Goal: Task Accomplishment & Management: Manage account settings

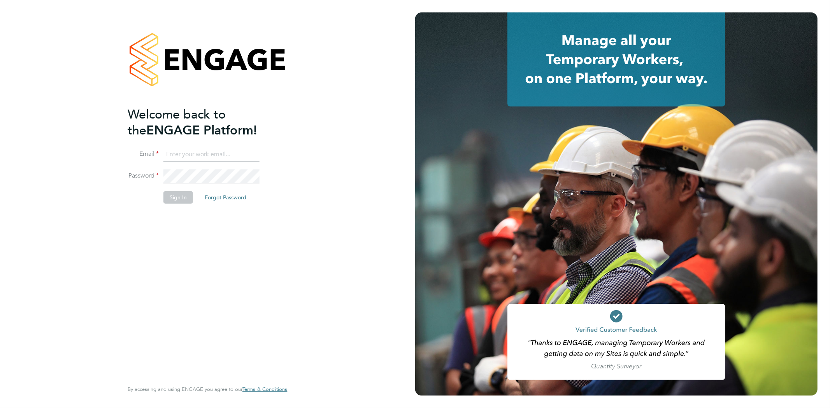
type input "Jay.scull@bluearrow.co.uk"
click at [179, 197] on button "Sign In" at bounding box center [178, 197] width 30 height 12
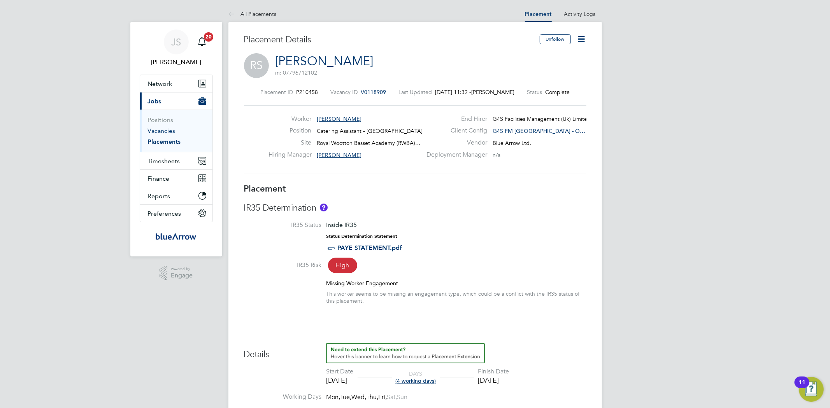
click at [167, 131] on link "Vacancies" at bounding box center [162, 130] width 28 height 7
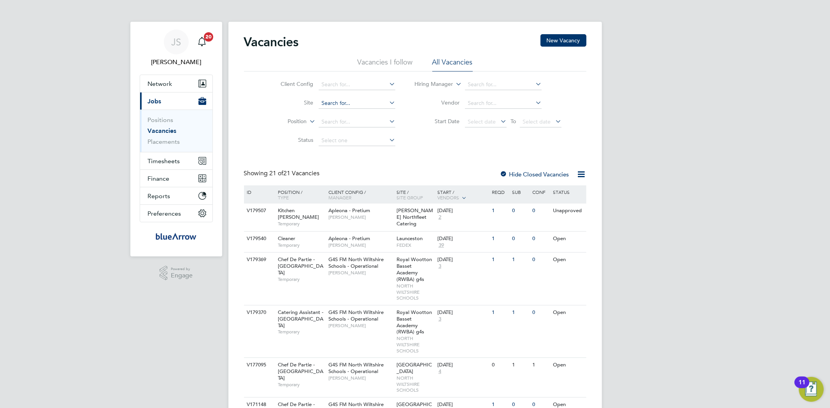
click at [368, 102] on input at bounding box center [357, 103] width 77 height 11
click at [359, 115] on li "Malmesb ury Academy" at bounding box center [356, 114] width 77 height 11
type input "Malmesbury Academy"
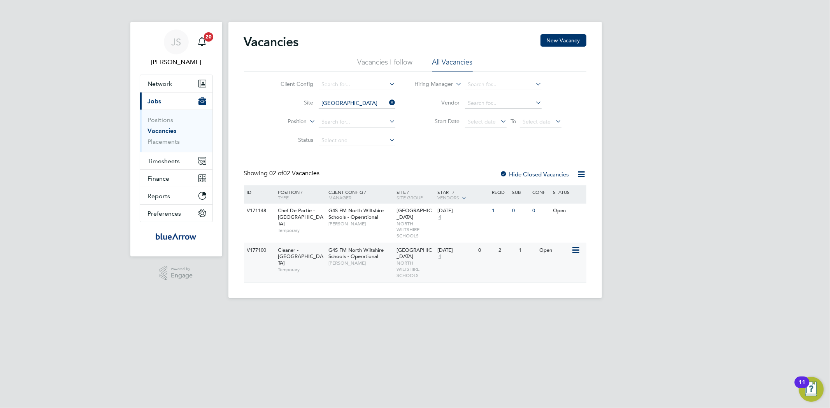
click at [297, 252] on span "Cleaner - North Wiltshire Schools" at bounding box center [301, 257] width 46 height 20
click at [387, 100] on icon at bounding box center [387, 102] width 0 height 11
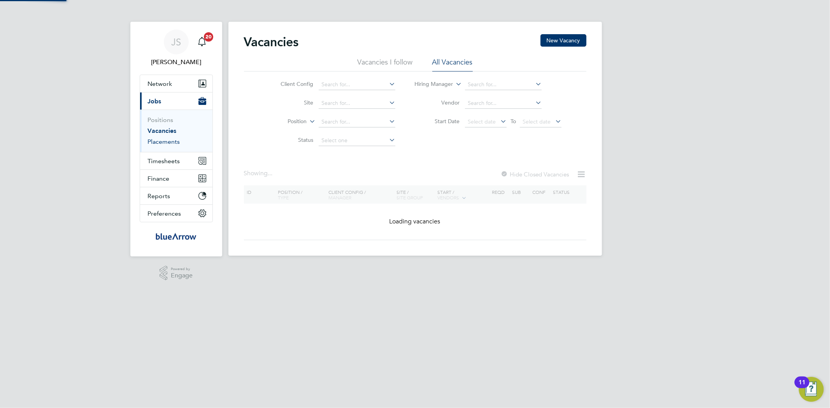
click at [161, 143] on link "Placements" at bounding box center [164, 141] width 32 height 7
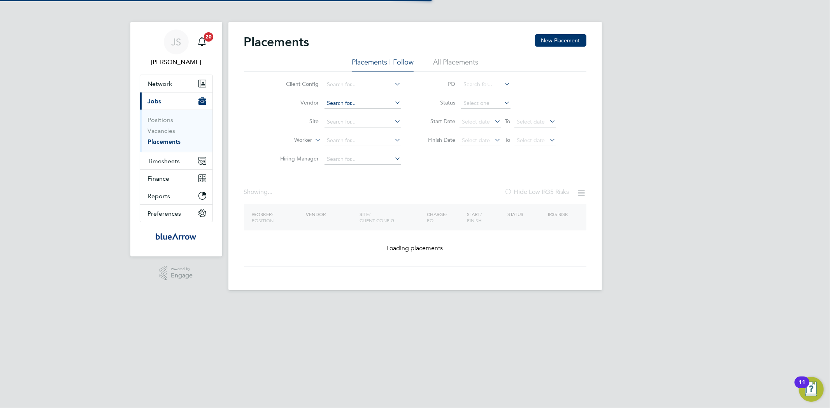
click at [342, 103] on input at bounding box center [362, 103] width 77 height 11
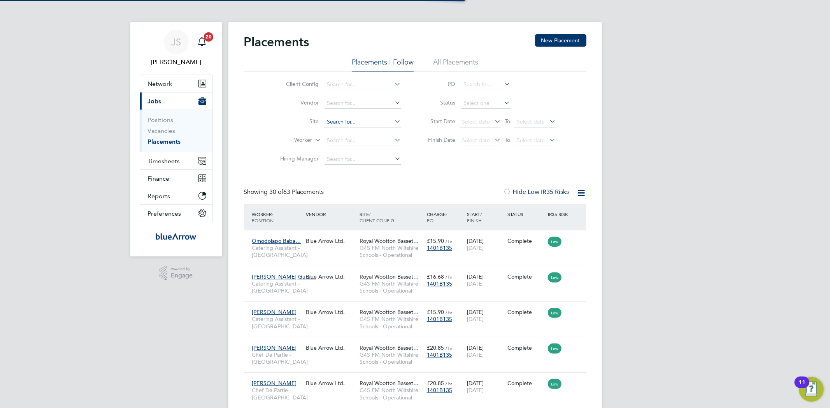
scroll to position [29, 68]
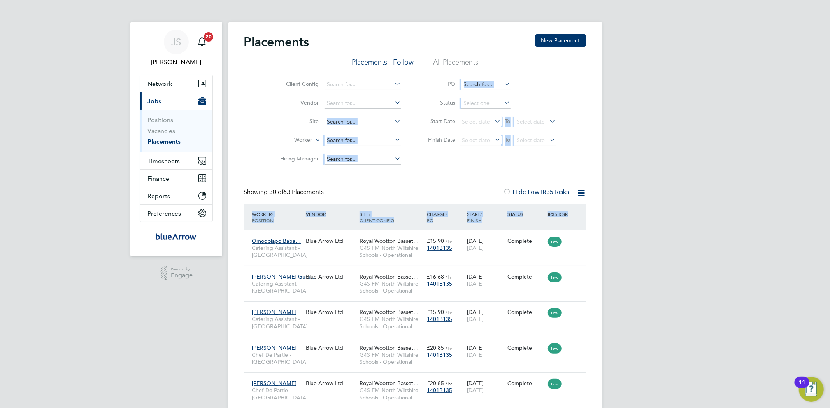
click at [352, 123] on input at bounding box center [362, 122] width 77 height 11
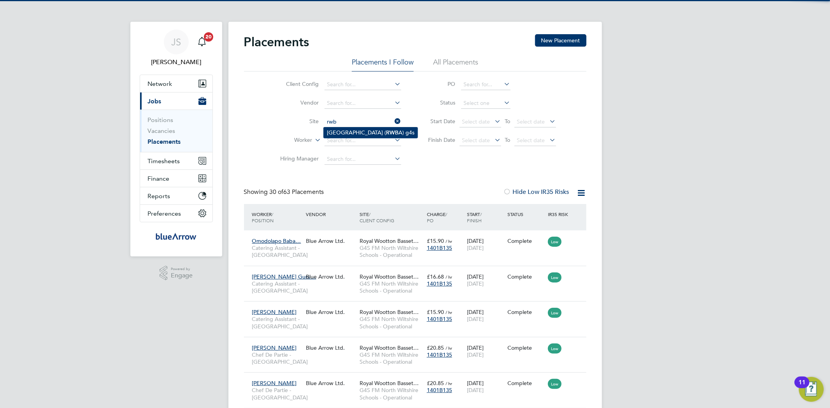
click at [348, 137] on li "Royal Wootton Basset Academy ( RWB A) g4s" at bounding box center [371, 133] width 94 height 11
type input "Royal Wootton Basset Academy (RWBA) g4s"
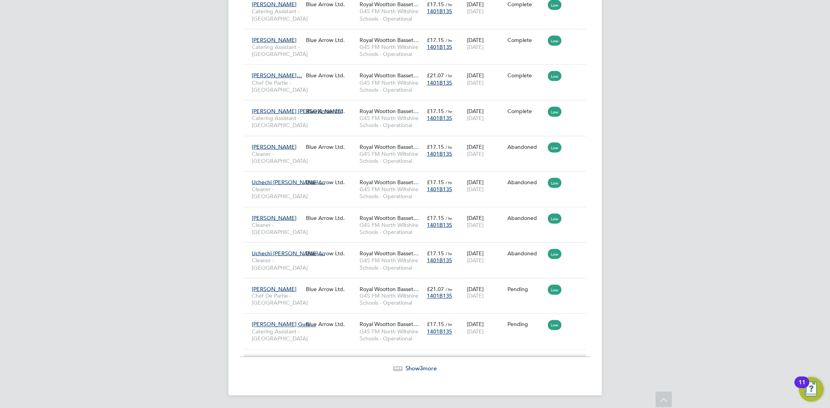
click at [417, 368] on span "Show 3 more" at bounding box center [421, 368] width 31 height 7
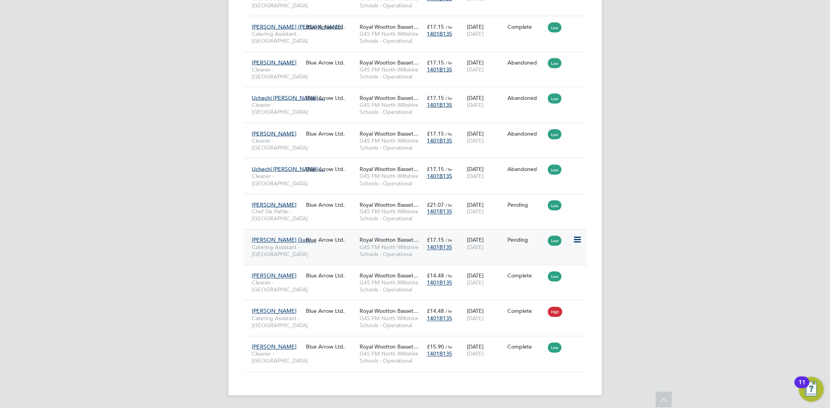
click at [577, 236] on icon at bounding box center [577, 240] width 8 height 9
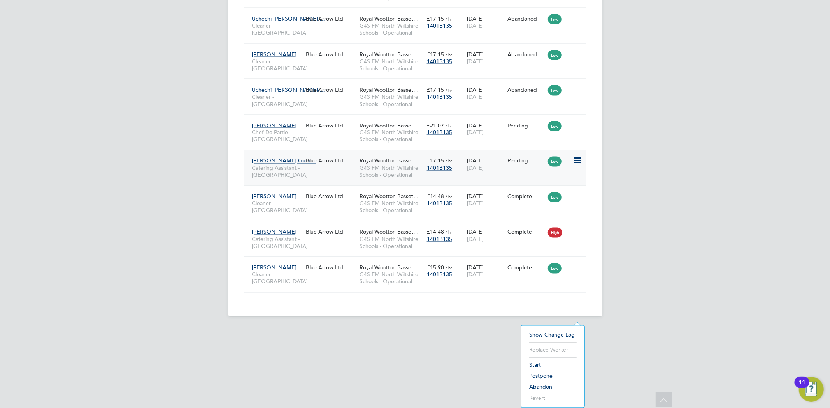
click at [537, 360] on li "Start" at bounding box center [552, 365] width 55 height 11
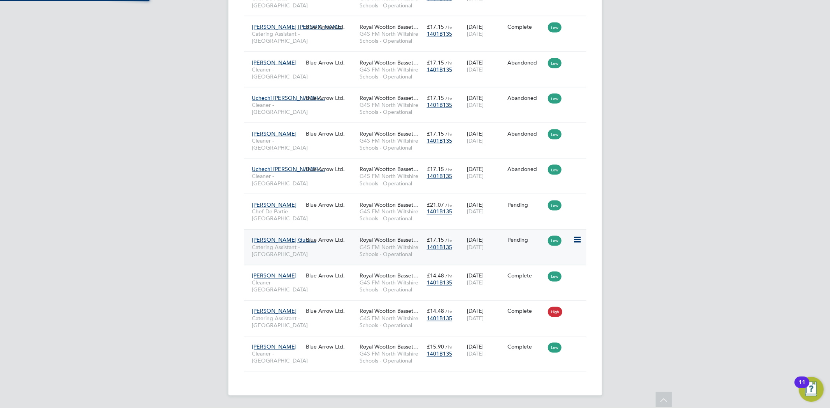
type input "[PERSON_NAME]"
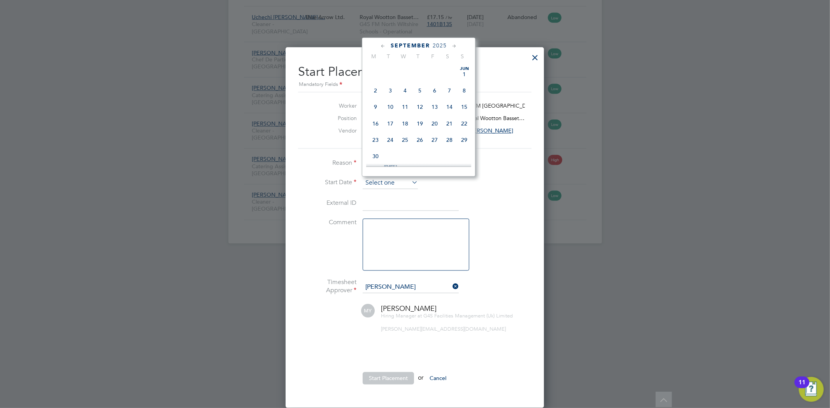
click at [386, 178] on input at bounding box center [389, 184] width 55 height 12
click at [377, 96] on span "Sep 1" at bounding box center [375, 103] width 15 height 15
type input "01 Sep 2025"
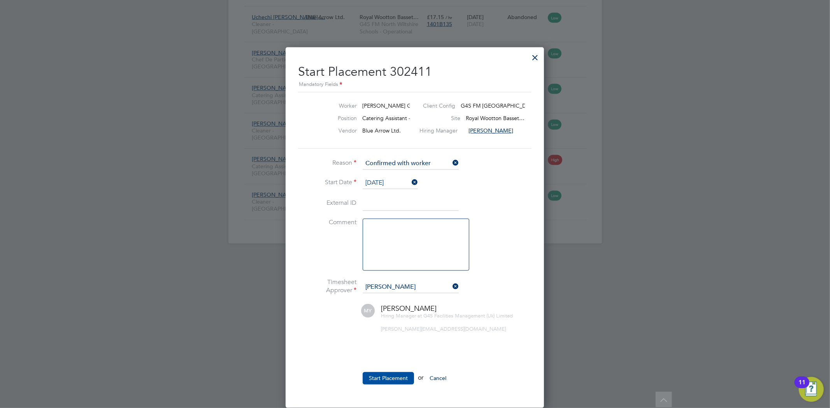
click at [389, 373] on button "Start Placement" at bounding box center [387, 379] width 51 height 12
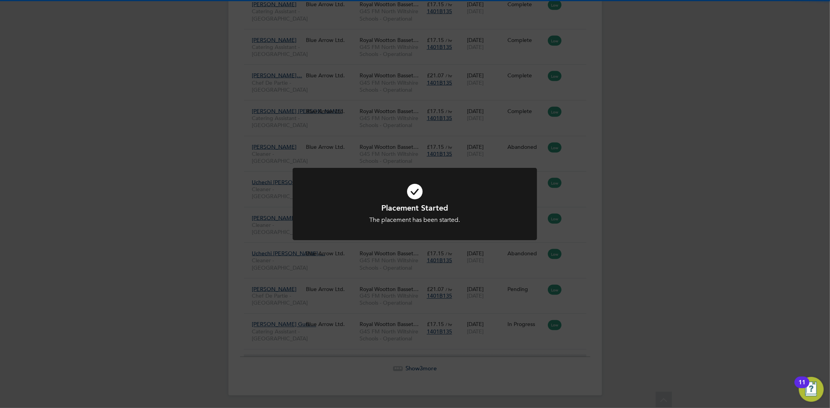
click at [663, 199] on div "Placement Started The placement has been started. Cancel Okay" at bounding box center [415, 204] width 830 height 408
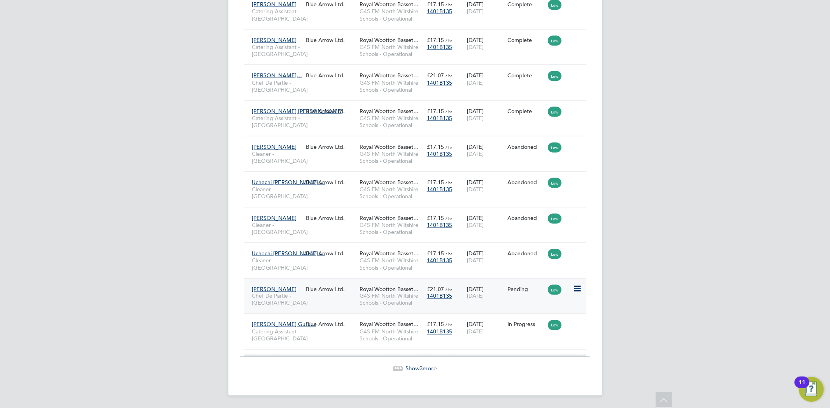
click at [577, 285] on icon at bounding box center [577, 289] width 8 height 9
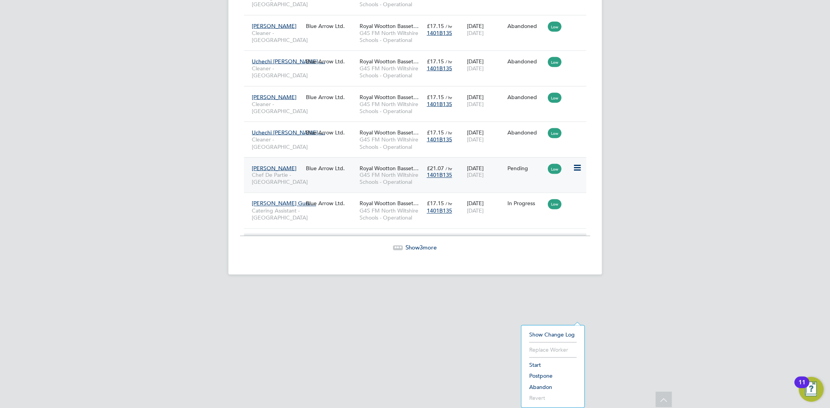
click at [532, 360] on li "Start" at bounding box center [552, 365] width 55 height 11
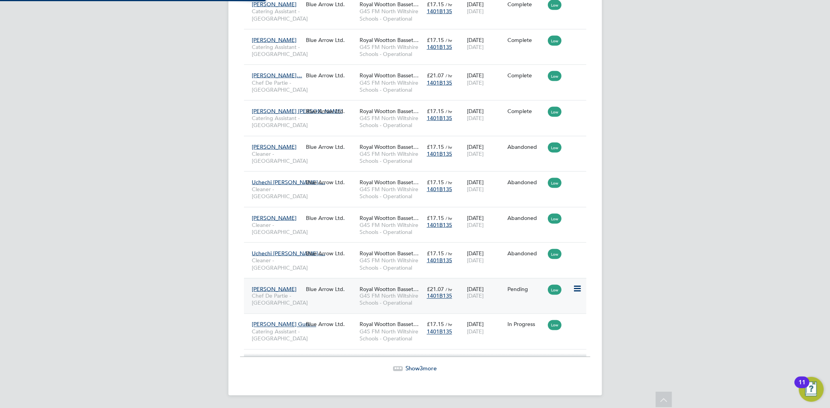
type input "[PERSON_NAME]"
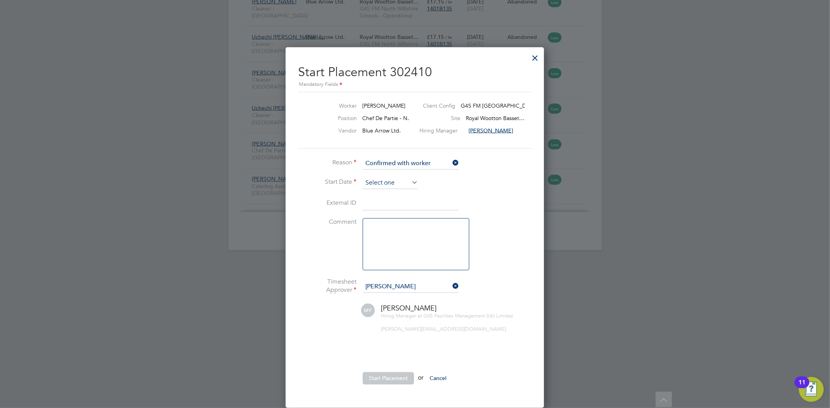
click at [378, 178] on input at bounding box center [389, 184] width 55 height 12
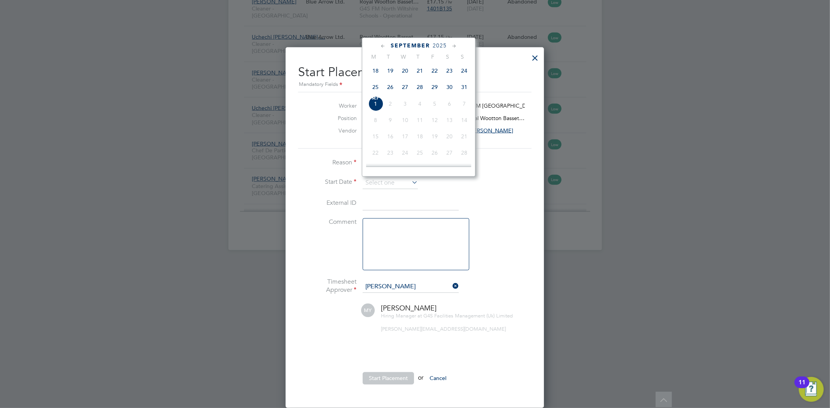
click at [375, 96] on span "Sep 1" at bounding box center [375, 103] width 15 height 15
type input "01 Sep 2025"
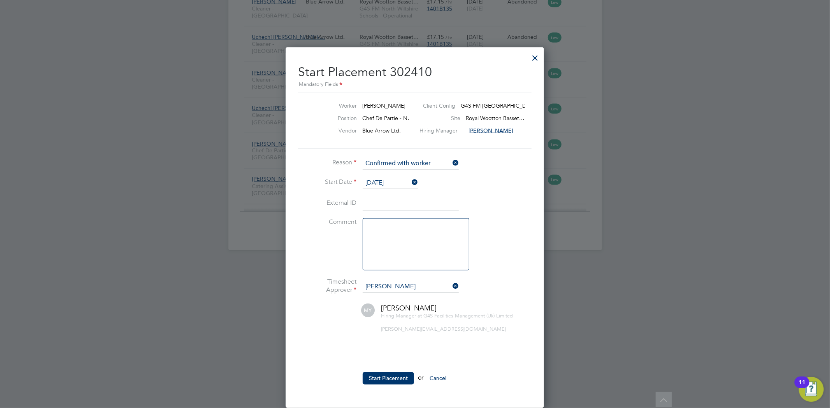
click at [390, 373] on button "Start Placement" at bounding box center [387, 379] width 51 height 12
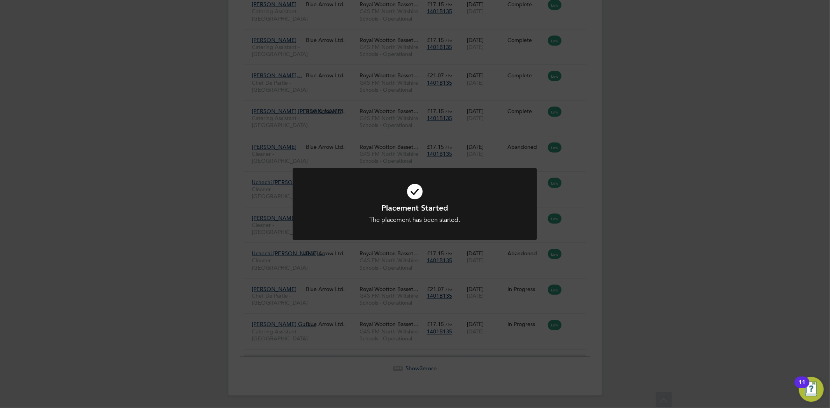
click at [625, 206] on div "Placement Started The placement has been started. Cancel Okay" at bounding box center [415, 204] width 830 height 408
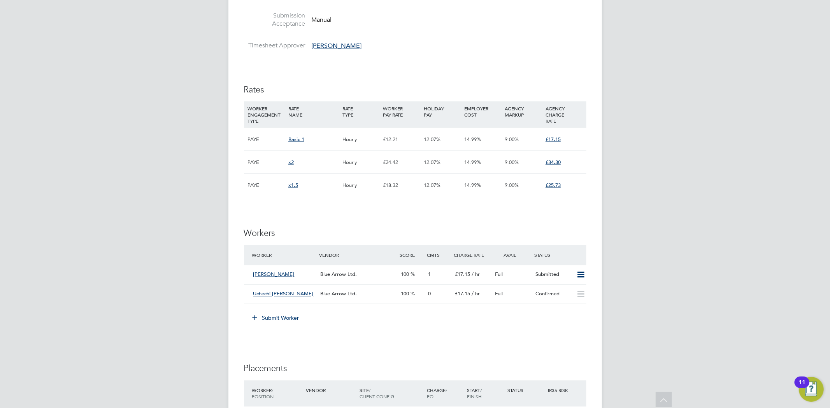
scroll to position [1080, 0]
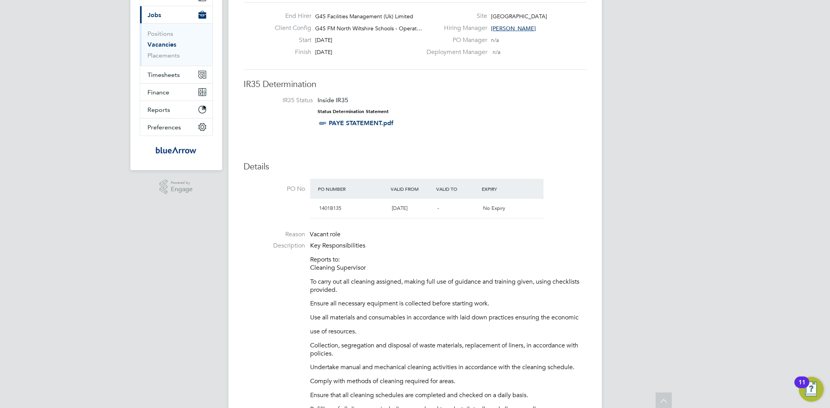
scroll to position [0, 0]
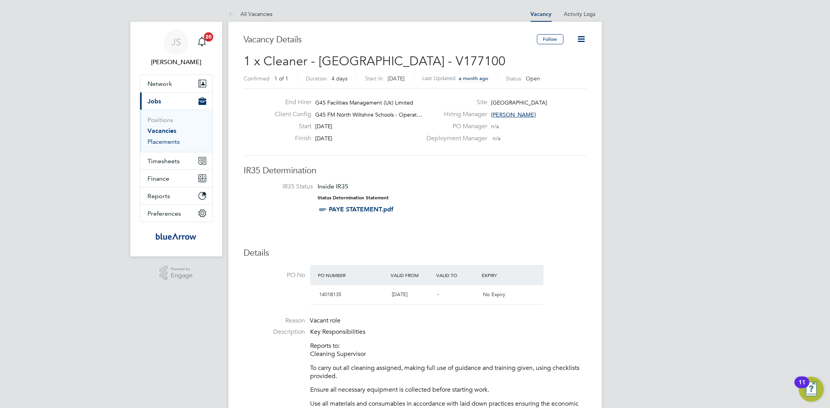
click at [163, 145] on link "Placements" at bounding box center [164, 141] width 32 height 7
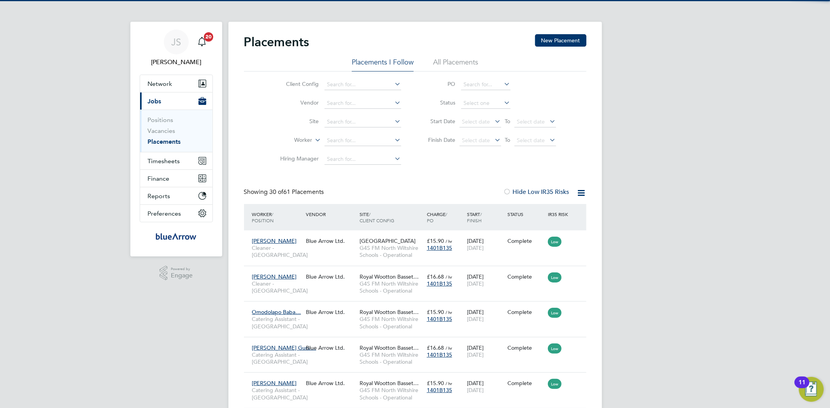
scroll to position [29, 68]
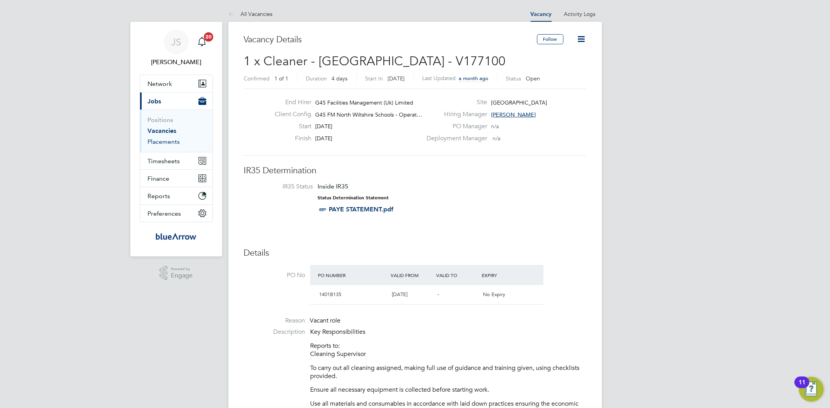
click at [165, 142] on link "Placements" at bounding box center [164, 141] width 32 height 7
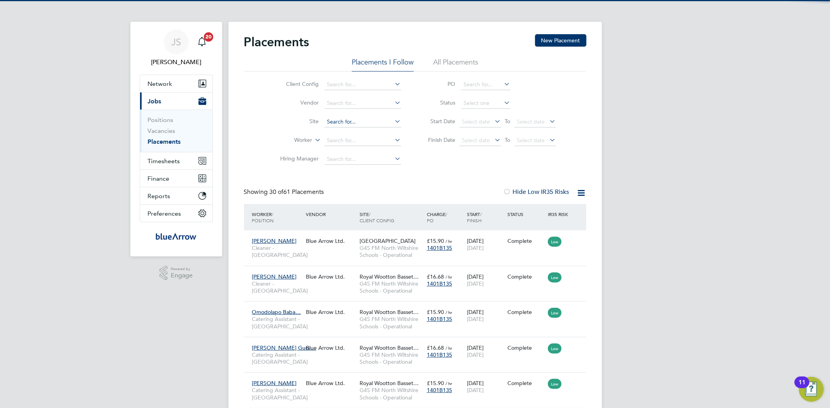
click at [340, 124] on input at bounding box center [362, 122] width 77 height 11
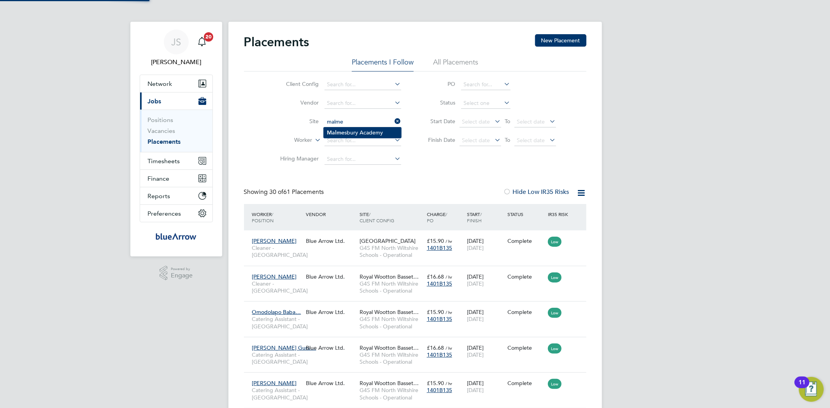
click at [348, 133] on li "Malme sbury Academy" at bounding box center [362, 133] width 77 height 11
type input "Malmesbury Academy"
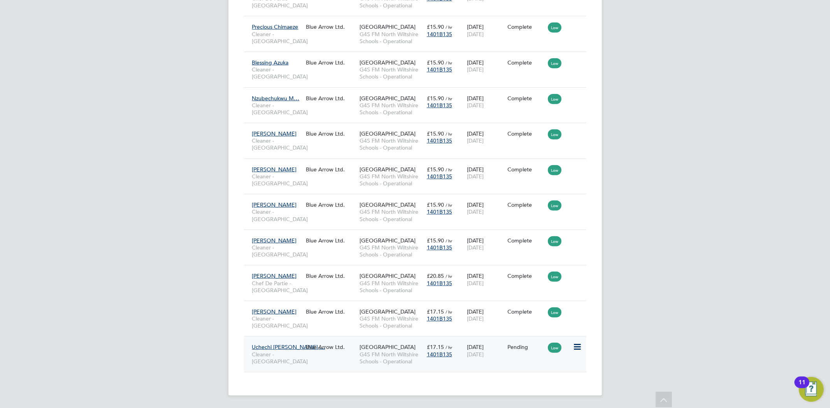
click at [578, 345] on icon at bounding box center [577, 347] width 8 height 9
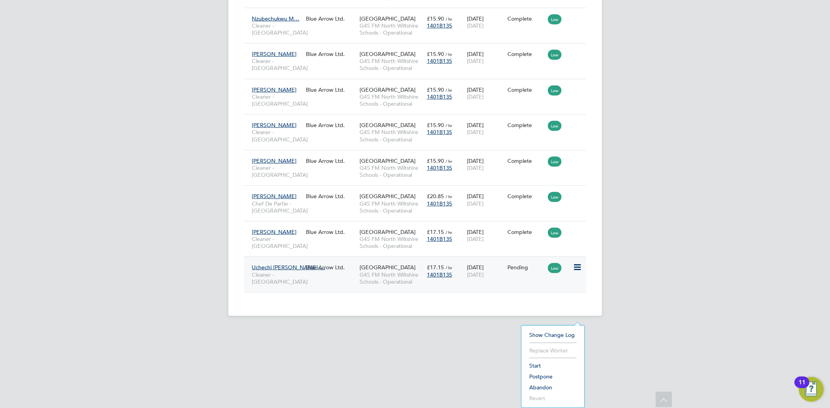
click at [539, 366] on li "Start" at bounding box center [552, 366] width 55 height 11
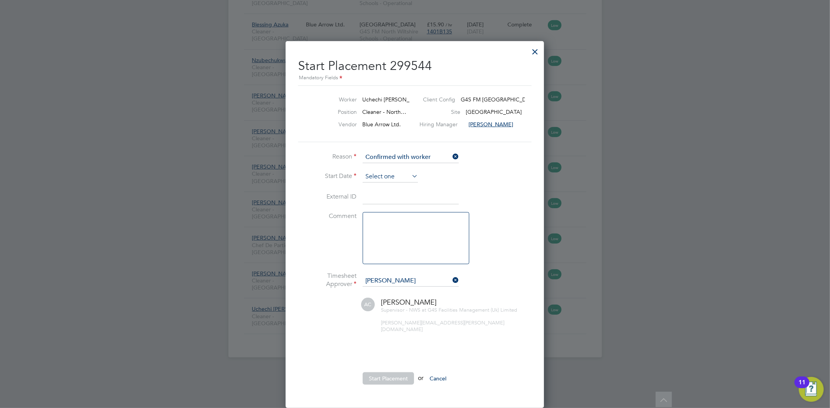
click at [384, 171] on input at bounding box center [389, 177] width 55 height 12
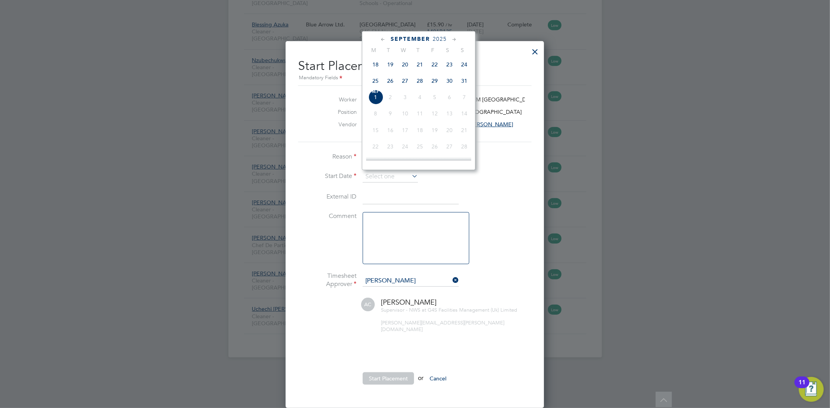
click at [375, 74] on span "25" at bounding box center [375, 81] width 15 height 15
type input "25 Aug 2025"
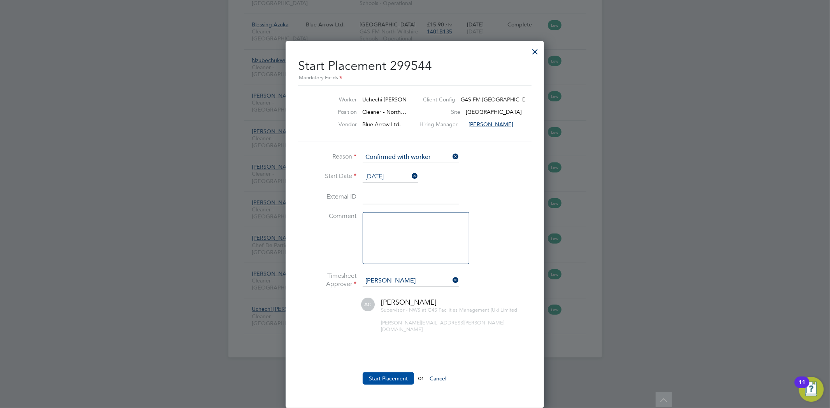
click at [383, 373] on button "Start Placement" at bounding box center [387, 379] width 51 height 12
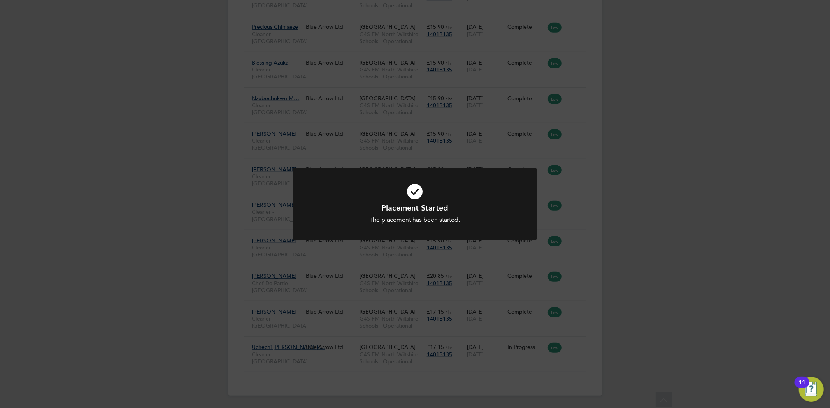
click at [691, 219] on div "Placement Started The placement has been started. Cancel Okay" at bounding box center [415, 204] width 830 height 408
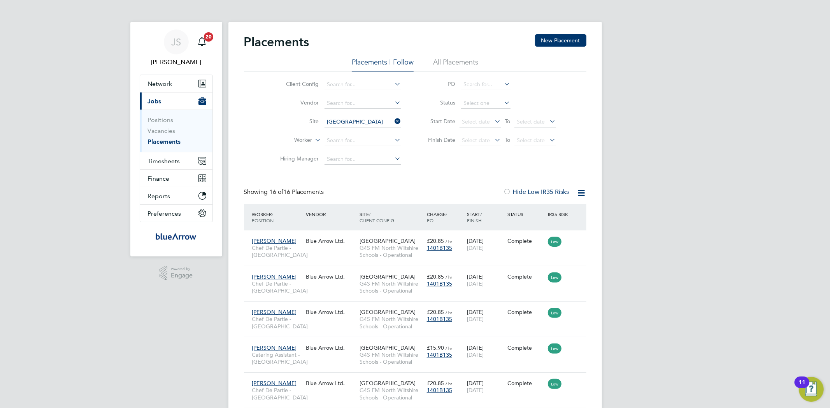
click at [393, 121] on icon at bounding box center [393, 121] width 0 height 11
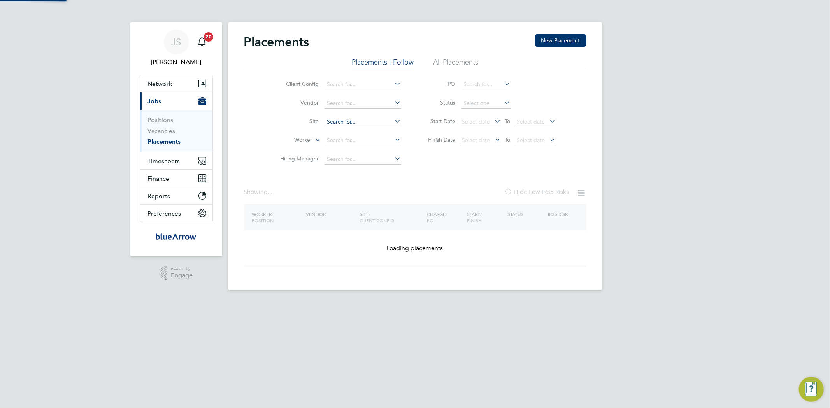
click at [347, 120] on input at bounding box center [362, 122] width 77 height 11
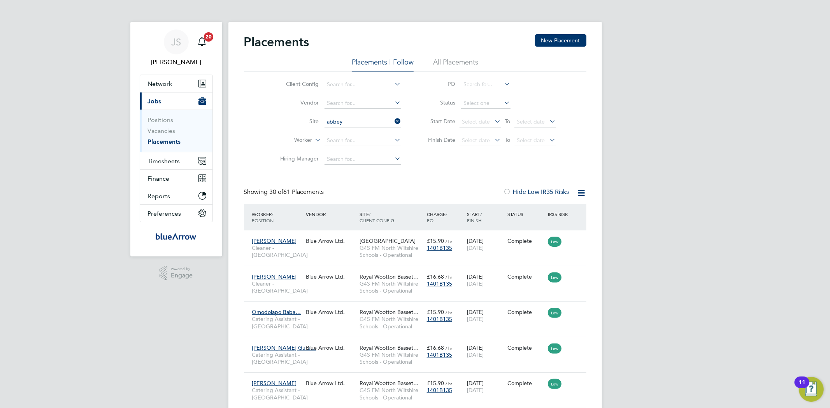
click at [352, 133] on li "Abbey field School" at bounding box center [365, 133] width 82 height 11
type input "Abbeyfield School"
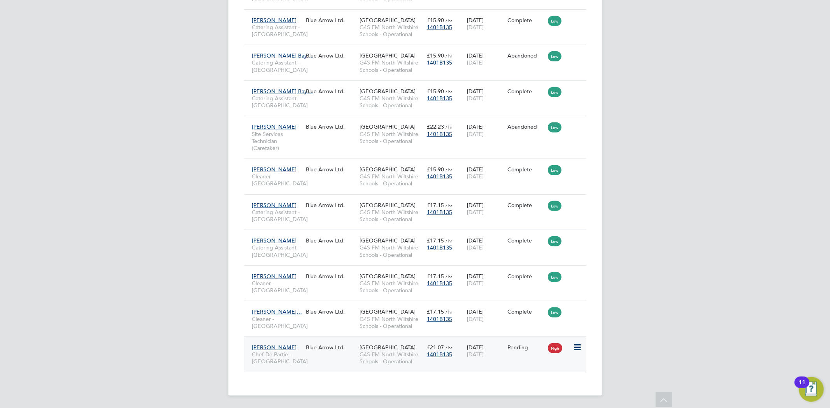
click at [577, 343] on icon at bounding box center [577, 347] width 8 height 9
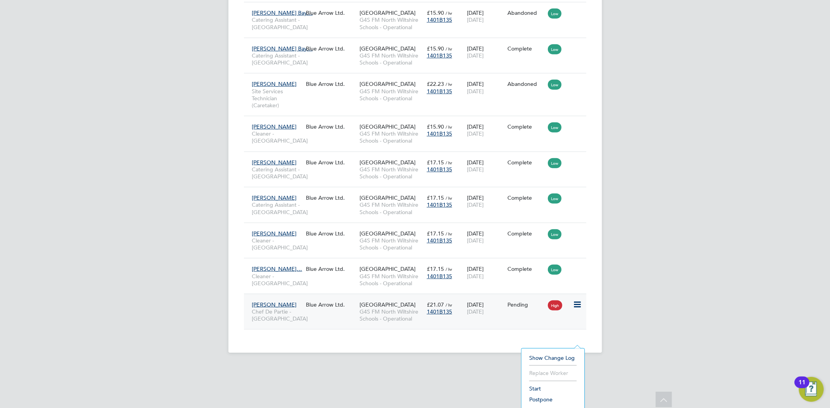
click at [539, 387] on li "Start" at bounding box center [552, 388] width 55 height 11
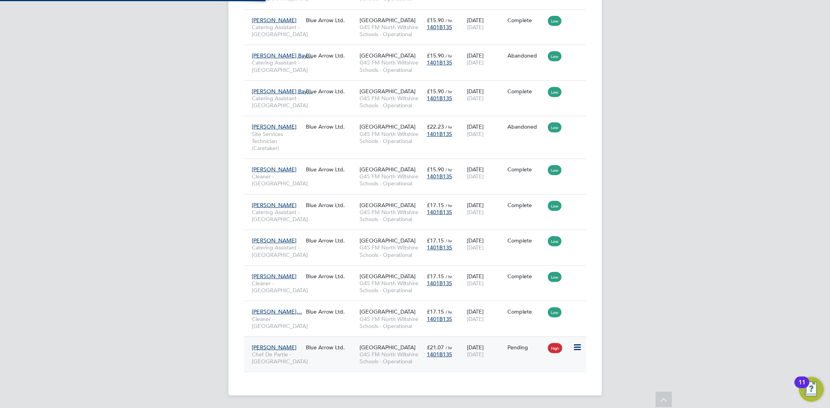
type input "Alice Collier"
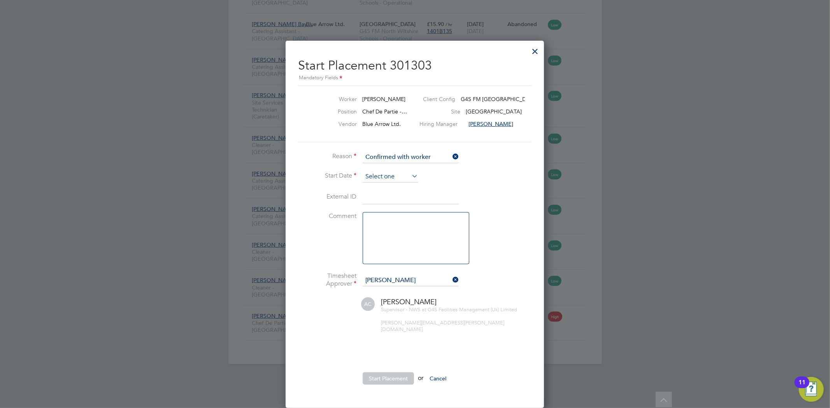
click at [390, 171] on input at bounding box center [389, 177] width 55 height 12
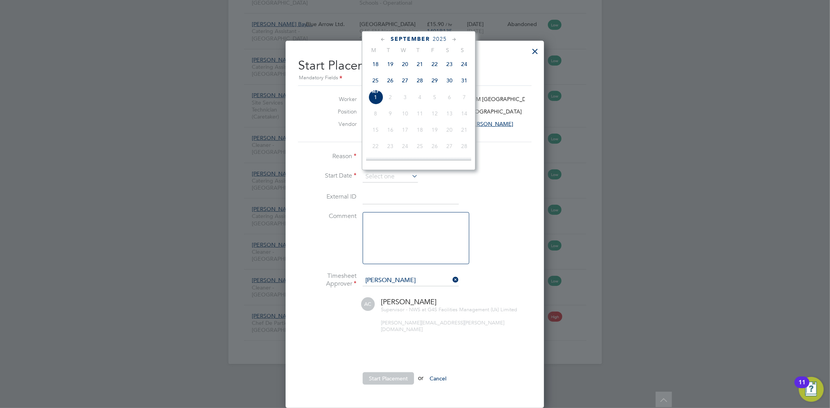
click at [534, 42] on div at bounding box center [535, 49] width 14 height 14
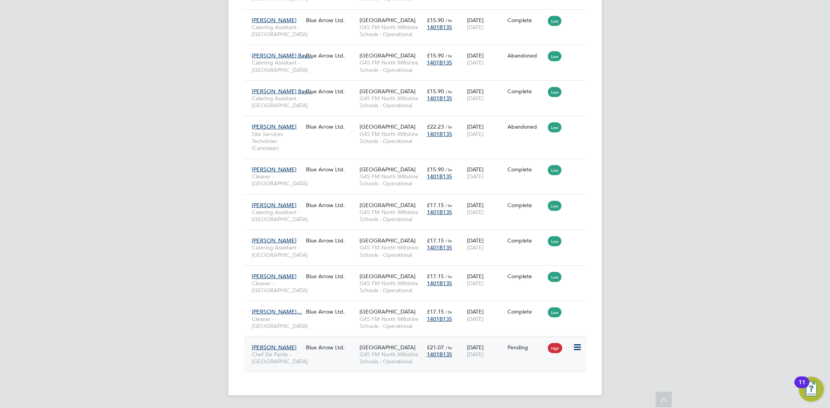
click at [576, 343] on icon at bounding box center [577, 347] width 8 height 9
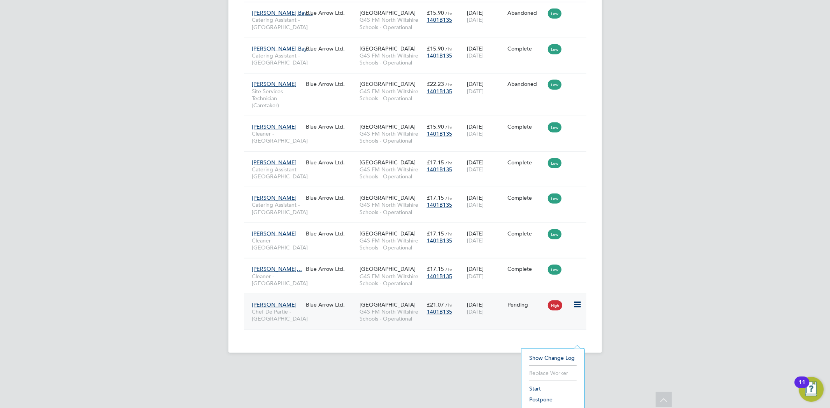
click at [538, 385] on li "Start" at bounding box center [552, 388] width 55 height 11
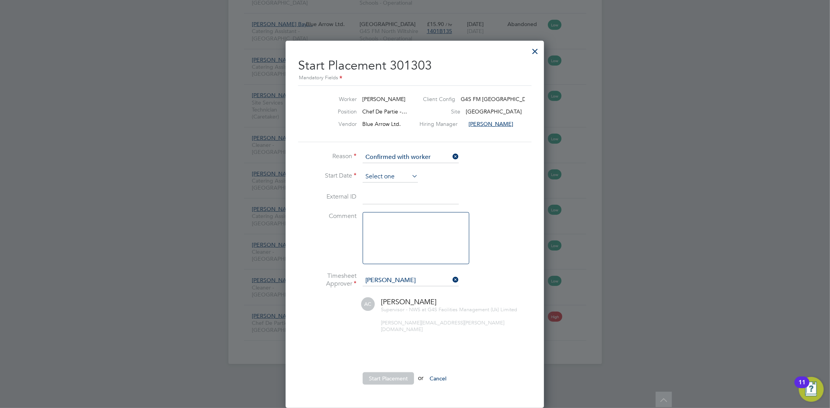
click at [384, 171] on input at bounding box center [389, 177] width 55 height 12
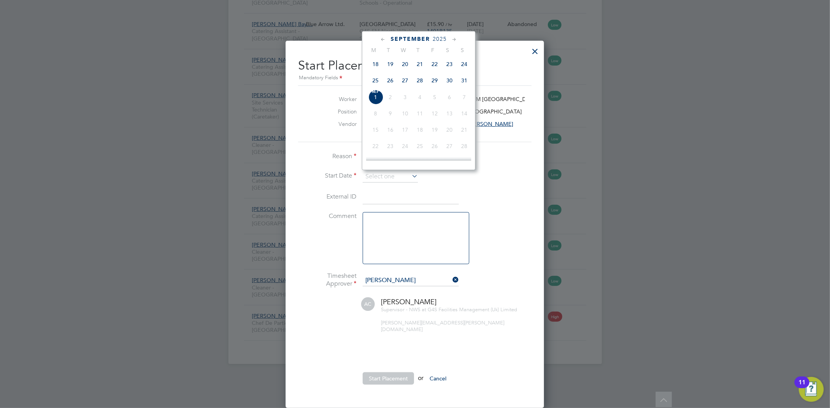
click at [375, 91] on span "Sep 1" at bounding box center [375, 97] width 15 height 15
type input "01 Sep 2025"
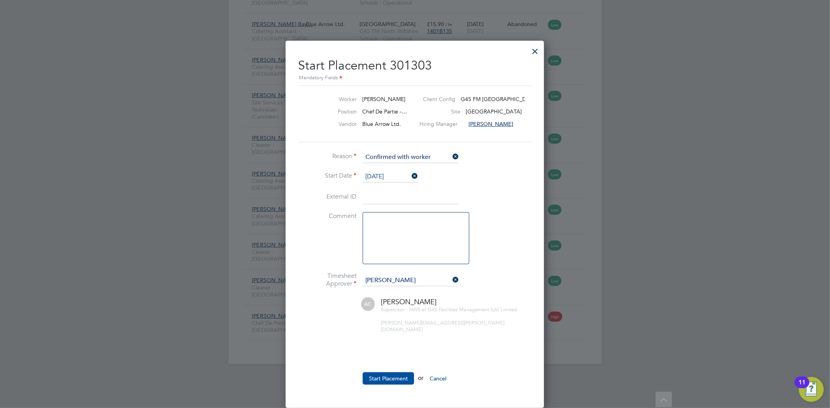
click at [392, 373] on button "Start Placement" at bounding box center [387, 379] width 51 height 12
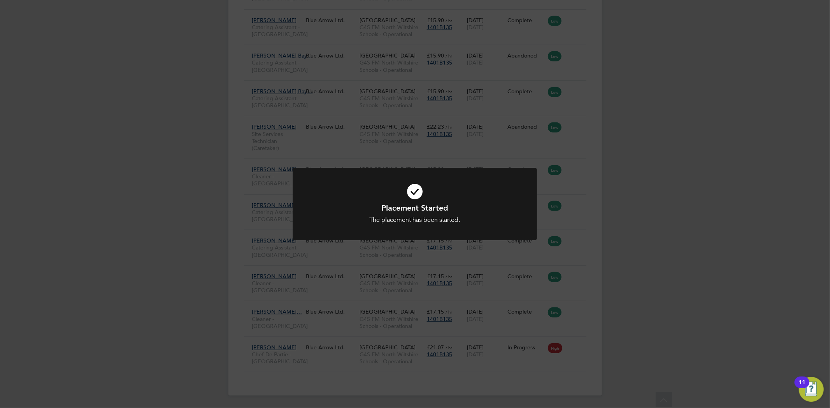
click at [621, 242] on div "Placement Started The placement has been started. Cancel Okay" at bounding box center [415, 204] width 830 height 408
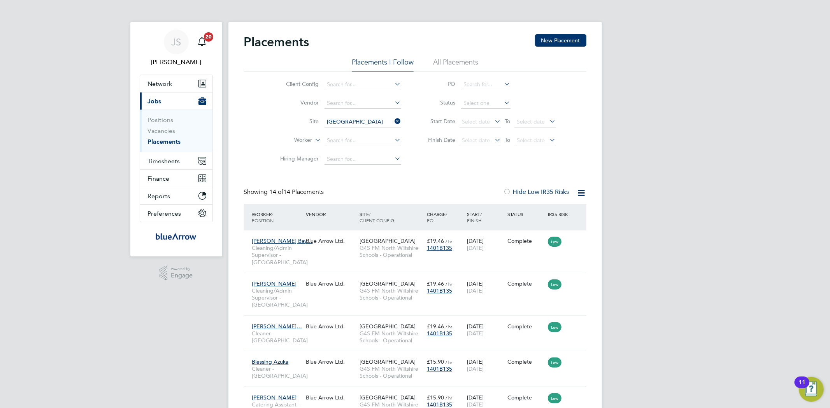
click at [393, 117] on icon at bounding box center [393, 121] width 0 height 11
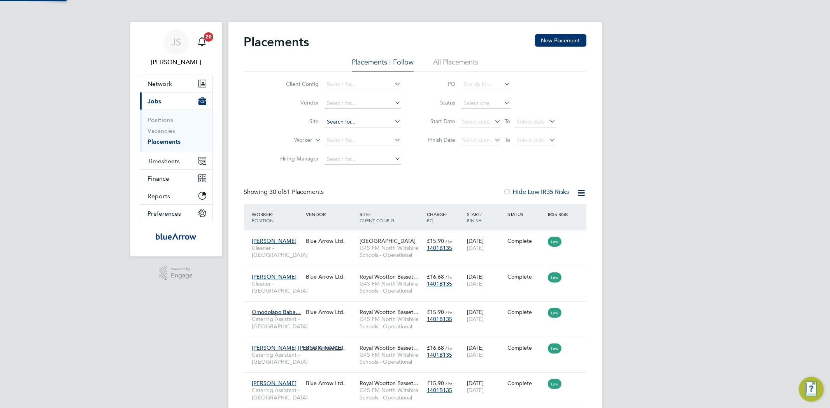
click at [333, 120] on input at bounding box center [362, 122] width 77 height 11
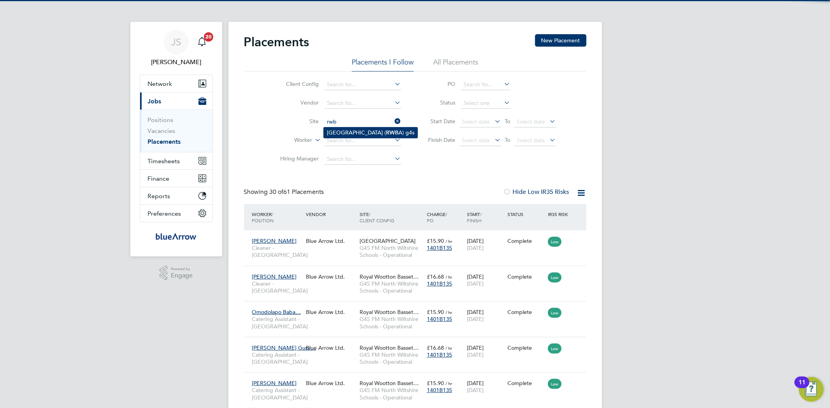
click at [369, 130] on li "Royal Wootton Basset Academy ( RWB A) g4s" at bounding box center [371, 133] width 94 height 11
type input "Royal Wootton Basset Academy (RWBA) g4s"
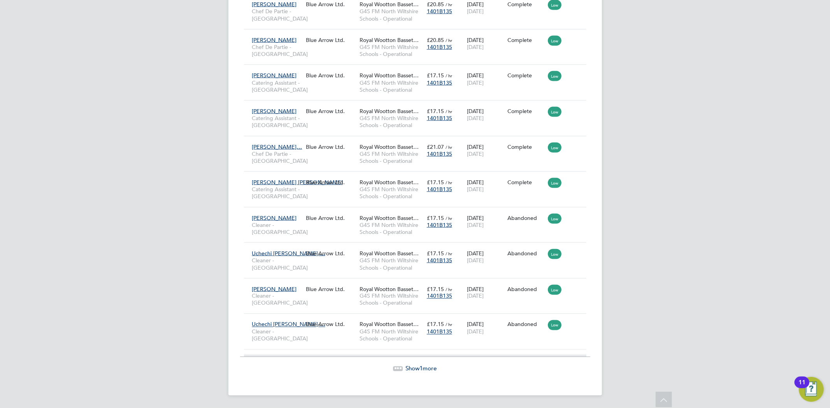
click at [430, 368] on span "Show 1 more" at bounding box center [421, 368] width 31 height 7
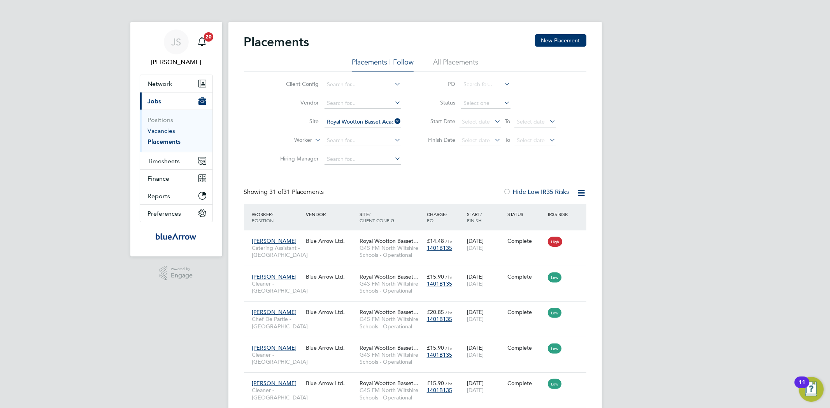
click at [168, 131] on link "Vacancies" at bounding box center [162, 130] width 28 height 7
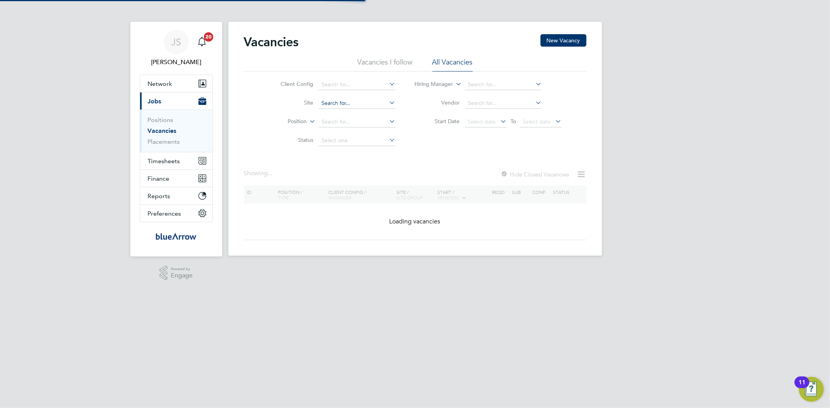
click at [347, 103] on input at bounding box center [357, 103] width 77 height 11
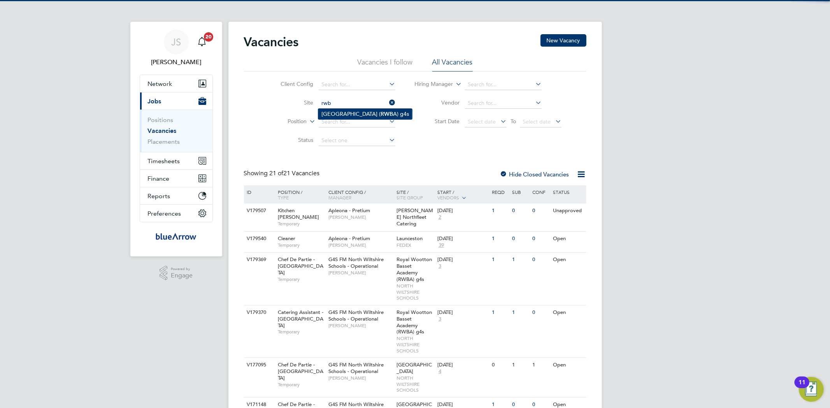
click at [346, 113] on li "Royal Wootton Basset Academy ( RWB A) g4s" at bounding box center [365, 114] width 94 height 11
type input "Royal Wootton Basset Academy (RWBA) g4s"
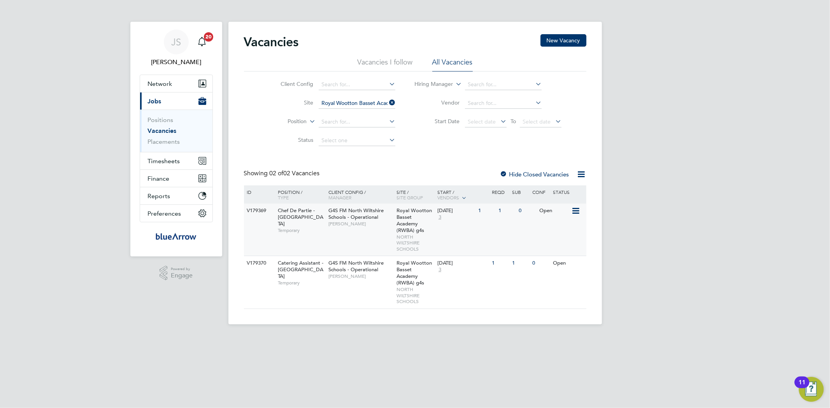
click at [317, 208] on div "Chef De Partie - North Wiltshire Schools Temporary" at bounding box center [299, 220] width 54 height 33
click at [301, 263] on span "Catering Assistant - [GEOGRAPHIC_DATA]" at bounding box center [301, 270] width 46 height 20
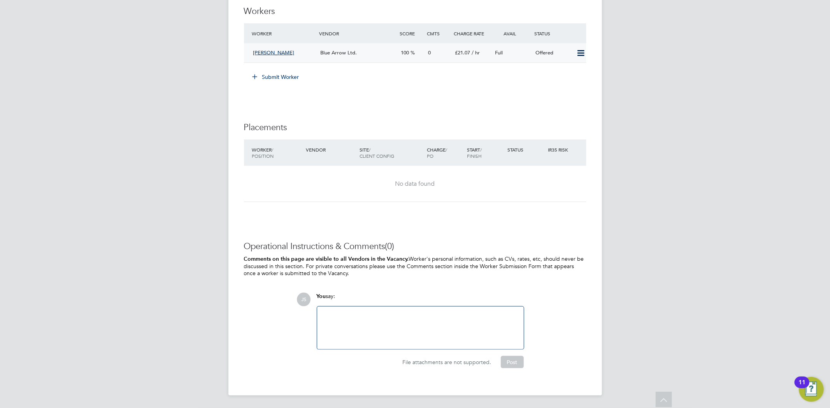
click at [581, 50] on icon at bounding box center [581, 53] width 10 height 6
click at [569, 68] on li "Confirm" at bounding box center [569, 70] width 30 height 11
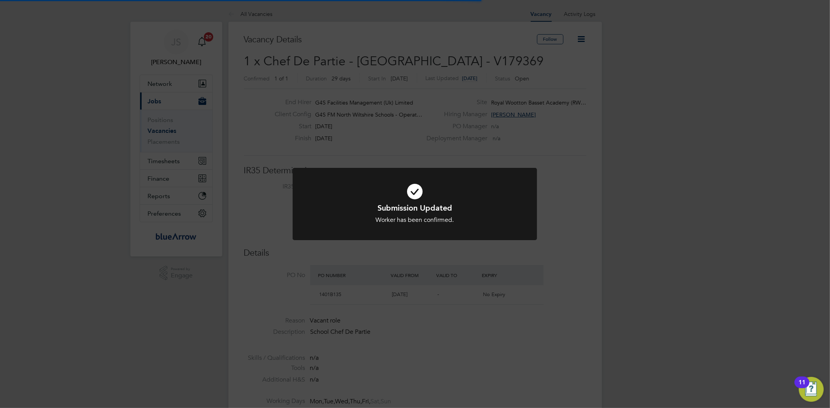
scroll to position [8, 37]
click at [578, 152] on div "Submission Updated Worker has been confirmed. Cancel Okay" at bounding box center [415, 204] width 830 height 408
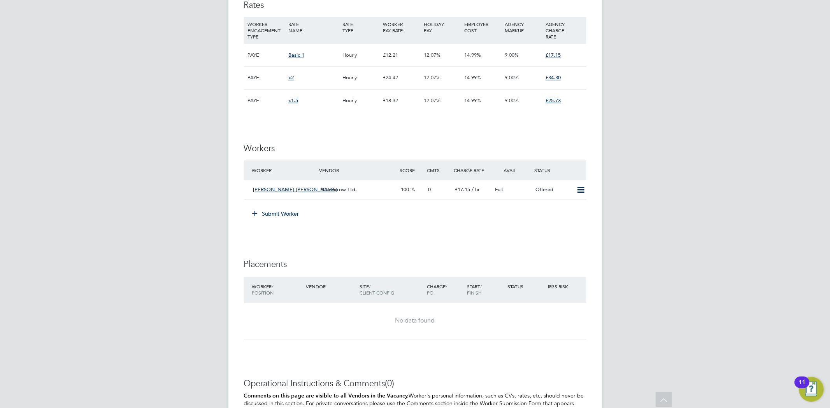
scroll to position [1321, 0]
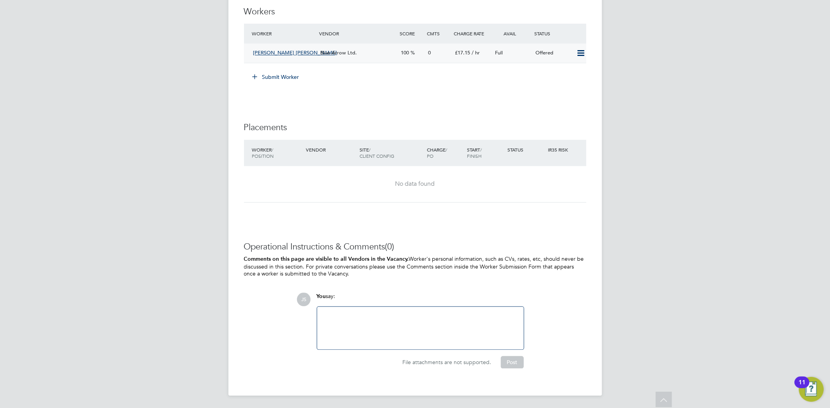
click at [581, 53] on icon at bounding box center [581, 53] width 10 height 6
click at [566, 70] on li "Confirm" at bounding box center [569, 70] width 30 height 11
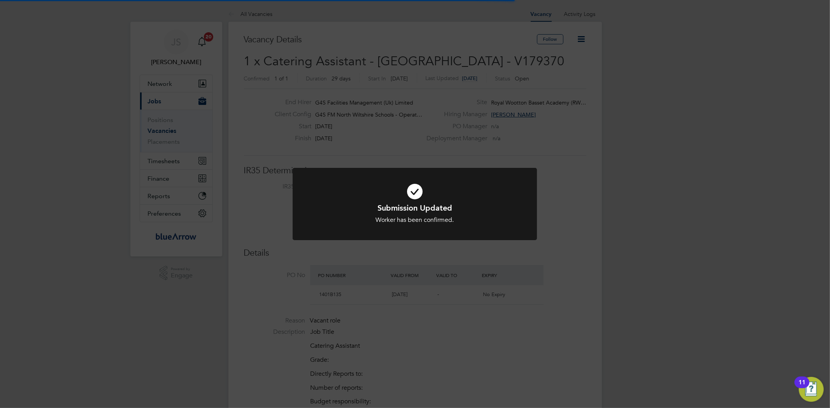
scroll to position [4, 4]
click at [426, 63] on div "Submission Updated Worker has been confirmed. Cancel Okay" at bounding box center [415, 204] width 830 height 408
